Goal: Task Accomplishment & Management: Use online tool/utility

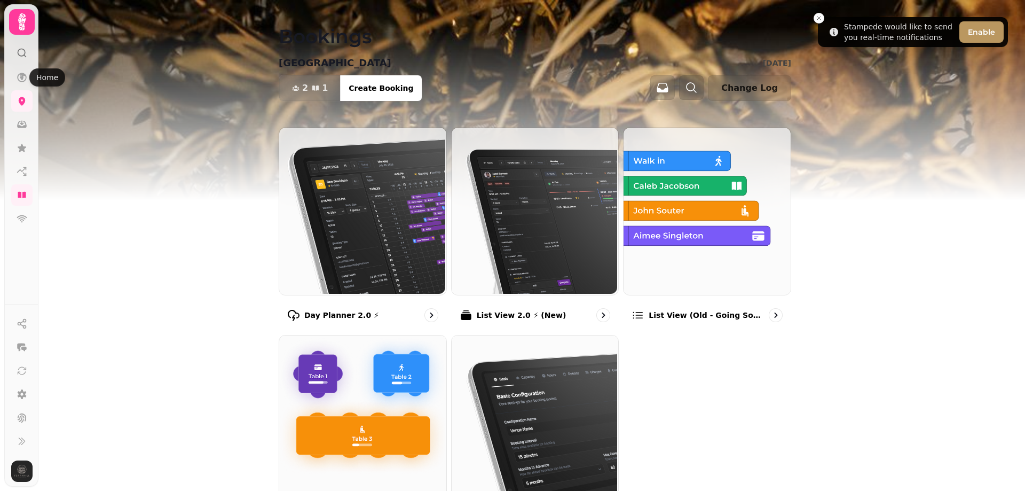
click at [22, 80] on icon at bounding box center [22, 77] width 11 height 11
click at [820, 16] on icon "Close toast" at bounding box center [819, 18] width 6 height 6
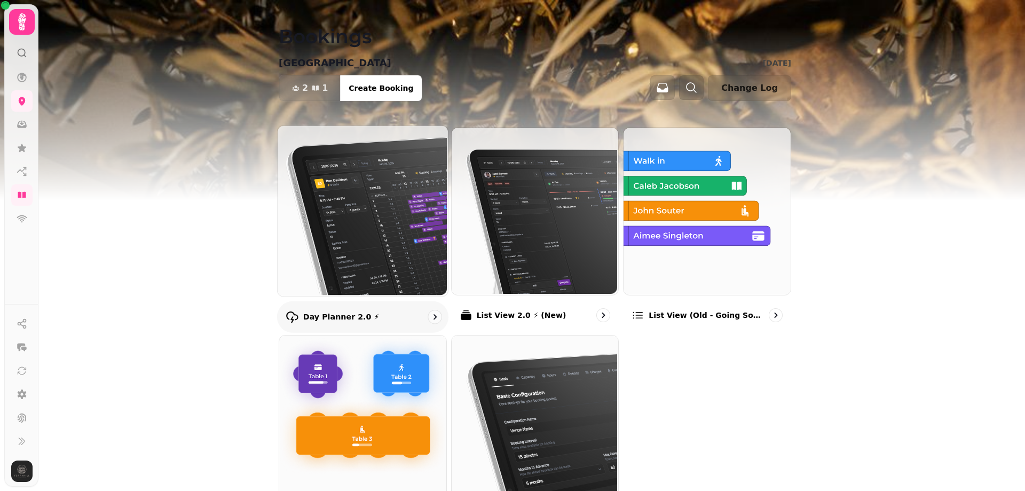
click at [345, 235] on img at bounding box center [362, 209] width 170 height 170
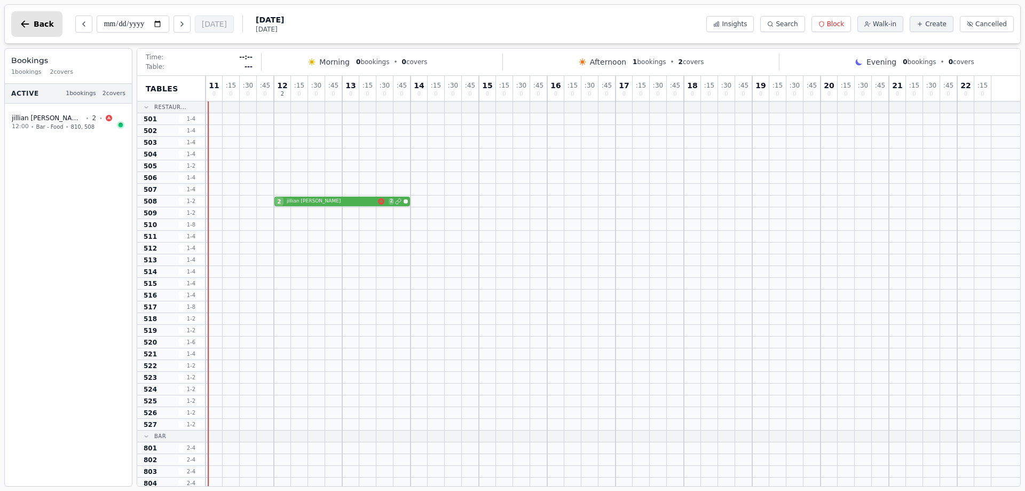
click at [30, 24] on icon "button" at bounding box center [25, 24] width 11 height 11
